Goal: Task Accomplishment & Management: Manage account settings

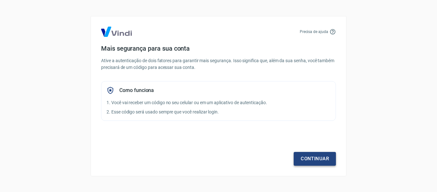
click at [310, 159] on link "Continuar" at bounding box center [315, 158] width 42 height 13
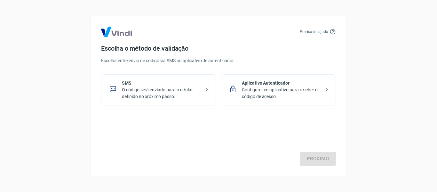
click at [179, 95] on p "O código será enviado para o celular definido no próximo passo." at bounding box center [161, 92] width 78 height 13
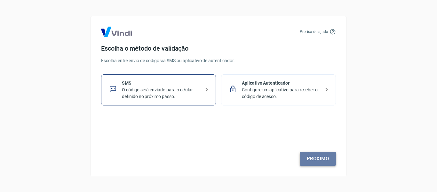
click at [313, 162] on link "Próximo" at bounding box center [318, 158] width 36 height 13
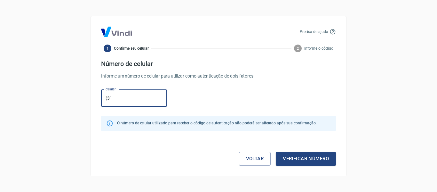
type input "[PHONE_NUMBER]"
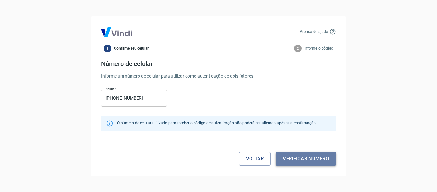
click at [289, 160] on button "Verificar número" at bounding box center [306, 158] width 60 height 13
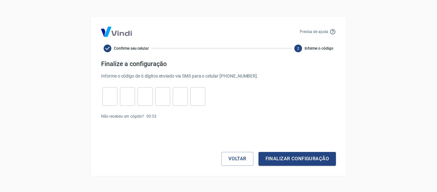
click at [114, 99] on input "tel" at bounding box center [109, 96] width 15 height 14
type input "5"
type input "3"
type input "4"
type input "1"
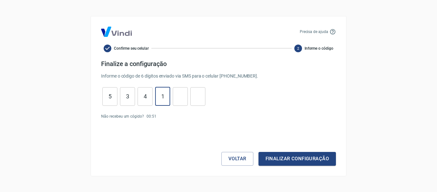
type input "1"
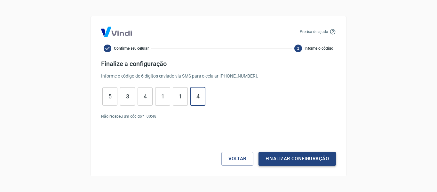
type input "4"
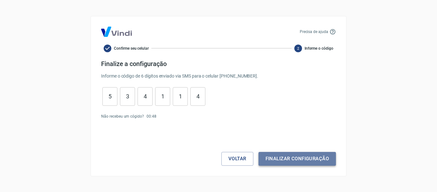
click at [286, 156] on button "Finalizar configuração" at bounding box center [297, 158] width 77 height 13
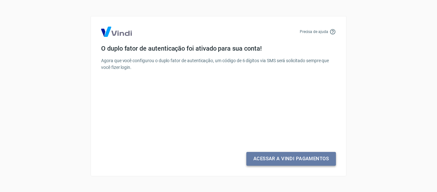
click at [284, 160] on link "Acessar a Vindi Pagamentos" at bounding box center [291, 158] width 90 height 13
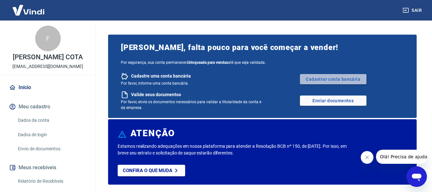
click at [331, 82] on link "Cadastrar conta bancária" at bounding box center [333, 79] width 67 height 10
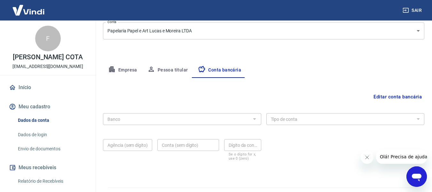
scroll to position [96, 0]
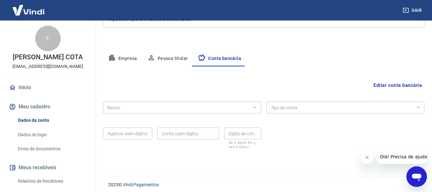
click at [251, 108] on div at bounding box center [254, 107] width 8 height 9
click at [408, 85] on button "Editar conta bancária" at bounding box center [397, 85] width 53 height 12
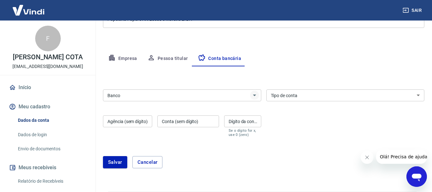
click at [257, 93] on icon "Abrir" at bounding box center [255, 95] width 8 height 8
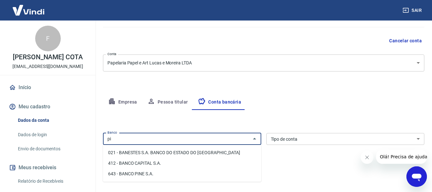
scroll to position [64, 0]
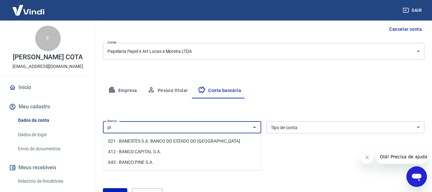
type input "p"
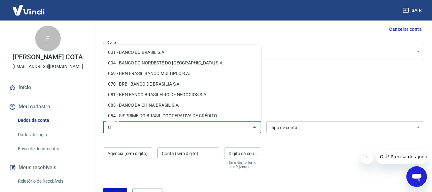
type input "s"
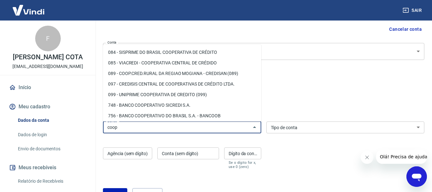
click at [198, 116] on li "756 - BANCO COOPERATIVO DO BRASIL S.A. - BANCOOB" at bounding box center [182, 115] width 158 height 11
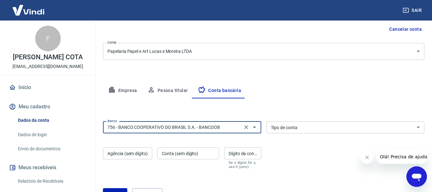
type input "756 - BANCO COOPERATIVO DO BRASIL S.A. - BANCOOB"
click at [298, 129] on select "Conta Corrente Conta Poupança" at bounding box center [346, 127] width 158 height 12
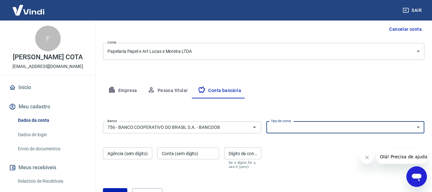
select select "1"
click at [267, 121] on select "Conta Corrente Conta Poupança" at bounding box center [346, 127] width 158 height 12
click at [129, 153] on input "Agência (sem dígito)" at bounding box center [127, 153] width 49 height 12
